Goal: Task Accomplishment & Management: Complete application form

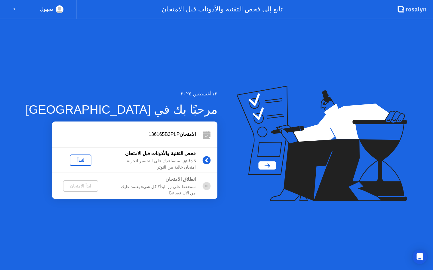
click at [72, 161] on div "لنبدأ" at bounding box center [80, 160] width 17 height 5
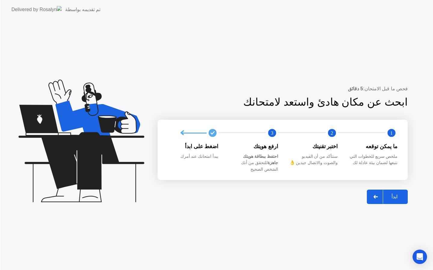
click at [69, 160] on icon at bounding box center [81, 141] width 126 height 123
click at [392, 194] on div "ابدأ" at bounding box center [393, 197] width 23 height 6
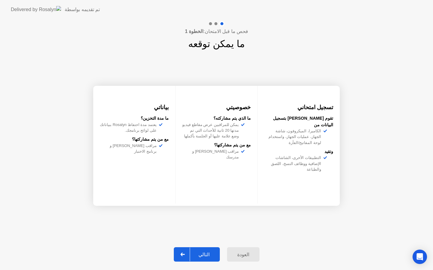
click at [206, 257] on div "التالي" at bounding box center [204, 255] width 28 height 6
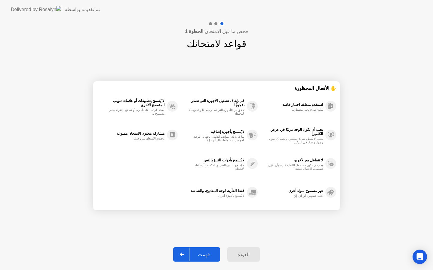
click at [206, 257] on div "فهمت" at bounding box center [203, 255] width 29 height 6
select select "Available cameras"
select select "Available speakers"
select select "Available microphones"
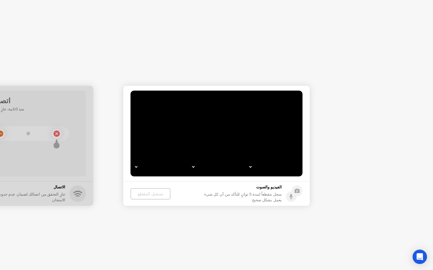
select select "**********"
select select "*******"
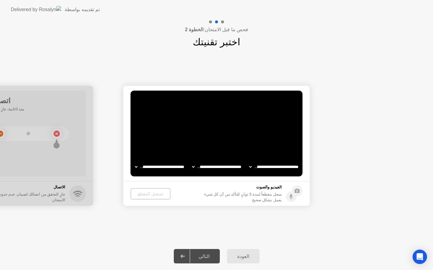
click at [239, 148] on video at bounding box center [216, 134] width 172 height 86
click at [218, 169] on select "**********" at bounding box center [216, 167] width 51 height 12
click at [262, 167] on select "**********" at bounding box center [273, 167] width 51 height 12
click at [151, 166] on select "**********" at bounding box center [159, 167] width 51 height 12
click at [211, 257] on div "التالي" at bounding box center [204, 257] width 28 height 6
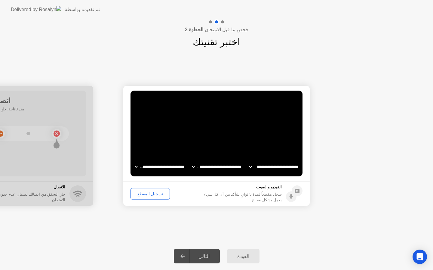
click at [154, 193] on div "تسجيل المقطع" at bounding box center [150, 194] width 35 height 5
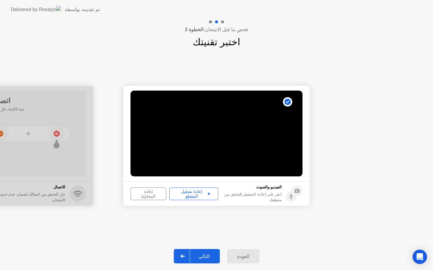
click at [160, 194] on div "إعادة المحاولة" at bounding box center [149, 194] width 32 height 10
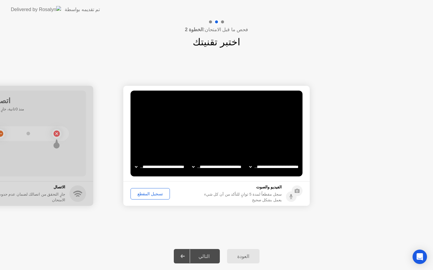
click at [151, 194] on div "تسجيل المقطع" at bounding box center [150, 194] width 35 height 5
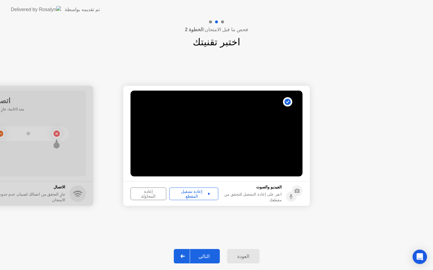
click at [205, 255] on div "التالي" at bounding box center [204, 257] width 28 height 6
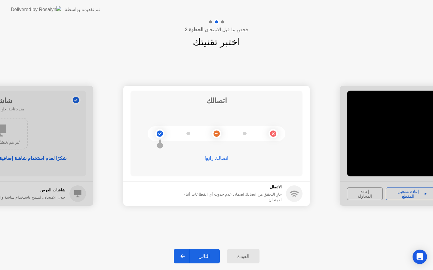
click at [206, 257] on div "التالي" at bounding box center [204, 257] width 28 height 6
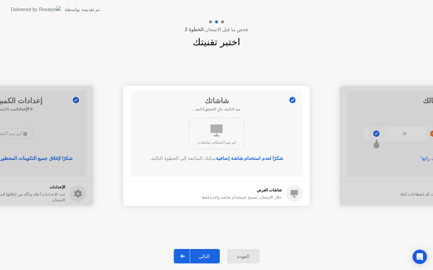
click at [230, 142] on div "لم يتم اكتشاف شاشات" at bounding box center [216, 143] width 44 height 6
click at [247, 159] on b "شكرًا لعدم استخدام شاشة إضافية" at bounding box center [249, 158] width 67 height 5
click at [202, 256] on div "التالي" at bounding box center [204, 257] width 28 height 6
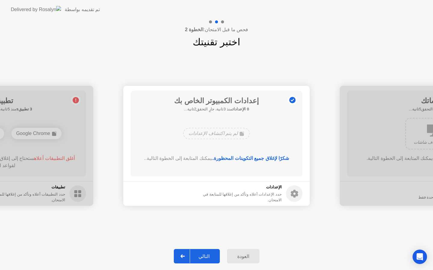
click at [205, 256] on div "التالي" at bounding box center [204, 257] width 28 height 6
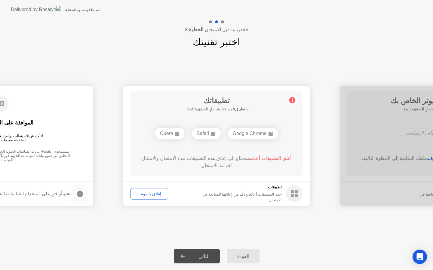
click at [154, 194] on div "إغلاق بالقوة..." at bounding box center [149, 194] width 33 height 5
click at [158, 193] on div "إغلاق بالقوة..." at bounding box center [149, 194] width 33 height 5
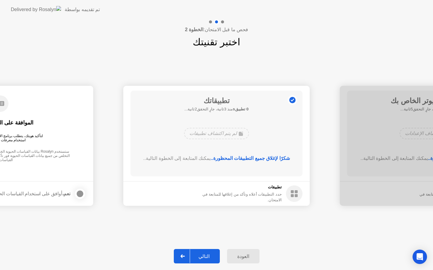
click at [204, 254] on div "التالي" at bounding box center [204, 257] width 28 height 6
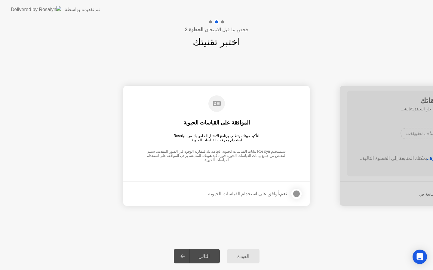
click at [298, 192] on div at bounding box center [296, 193] width 7 height 7
click at [205, 254] on div "التالي" at bounding box center [204, 257] width 28 height 6
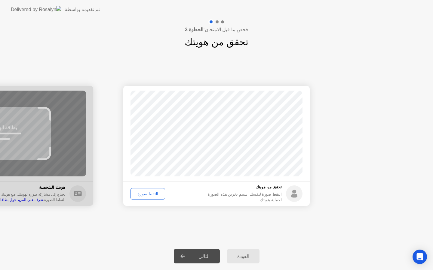
click at [155, 193] on div "التقط صورة" at bounding box center [148, 194] width 30 height 5
click at [157, 193] on div "إعادة الالتقاط" at bounding box center [149, 194] width 33 height 5
click at [154, 193] on div "التقط صورة" at bounding box center [148, 194] width 30 height 5
click at [154, 193] on div "إعادة الالتقاط" at bounding box center [149, 194] width 33 height 5
click at [151, 193] on div "التقط صورة" at bounding box center [148, 194] width 30 height 5
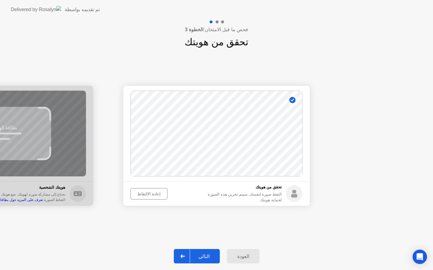
click at [151, 193] on div "إعادة الالتقاط" at bounding box center [149, 194] width 33 height 5
click at [151, 193] on div "التقط صورة" at bounding box center [148, 194] width 30 height 5
click at [157, 192] on div "إعادة الالتقاط" at bounding box center [149, 194] width 33 height 5
click at [158, 193] on div "التقط صورة" at bounding box center [148, 194] width 30 height 5
click at [158, 193] on div "إعادة الالتقاط" at bounding box center [149, 194] width 33 height 5
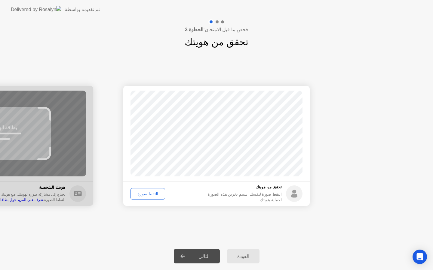
click at [158, 193] on div "التقط صورة" at bounding box center [148, 194] width 30 height 5
click at [208, 257] on div "التالي" at bounding box center [204, 257] width 28 height 6
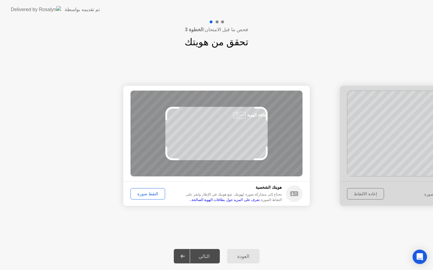
click at [138, 192] on div "التقط صورة" at bounding box center [148, 194] width 30 height 5
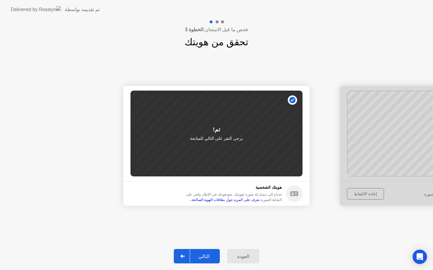
click at [210, 251] on button "التالي" at bounding box center [197, 256] width 46 height 14
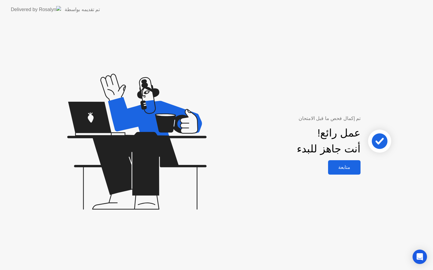
click at [348, 166] on div "متابعة" at bounding box center [344, 168] width 29 height 6
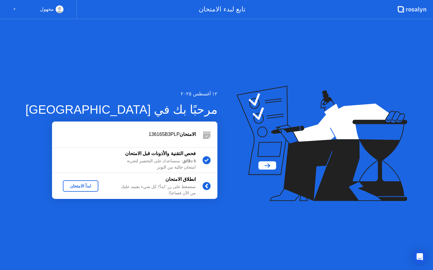
click at [68, 186] on div "ابدأ الامتحان" at bounding box center [80, 186] width 31 height 5
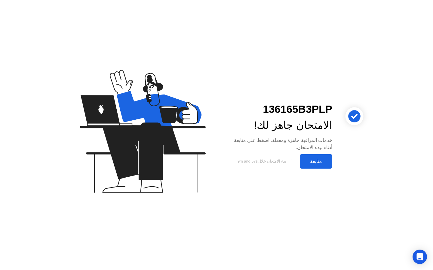
click at [315, 162] on div "متابعة" at bounding box center [315, 162] width 29 height 6
